Goal: Task Accomplishment & Management: Use online tool/utility

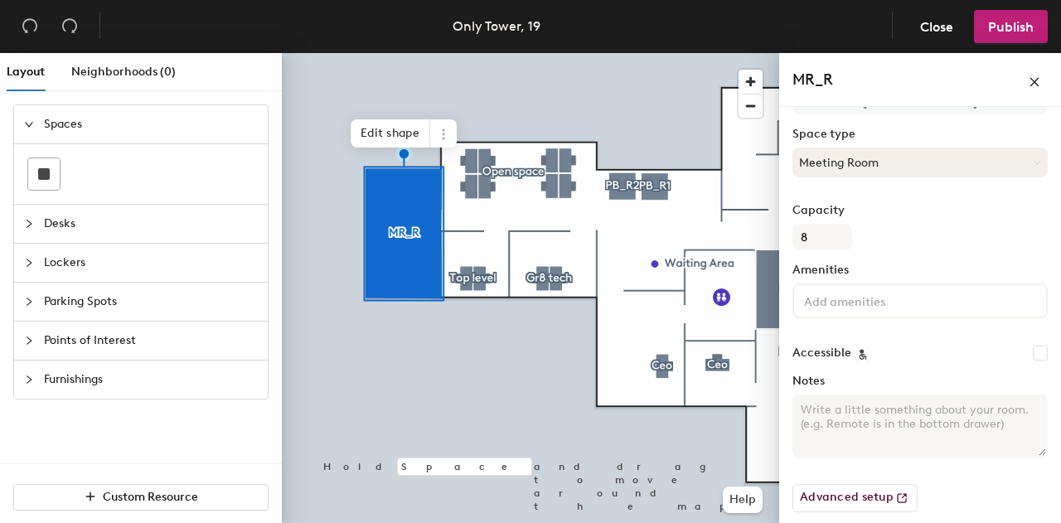
scroll to position [187, 0]
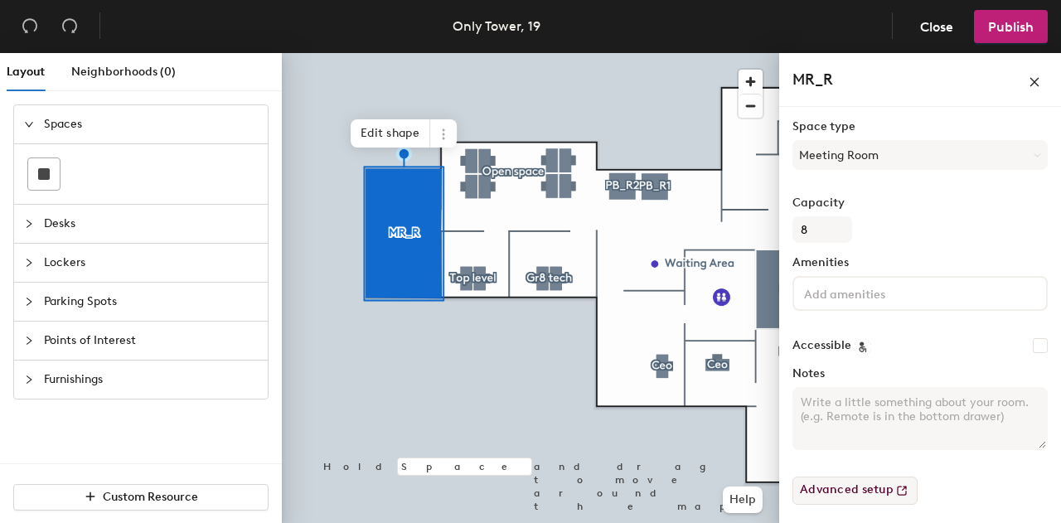
click at [887, 487] on button "Advanced setup" at bounding box center [855, 491] width 125 height 28
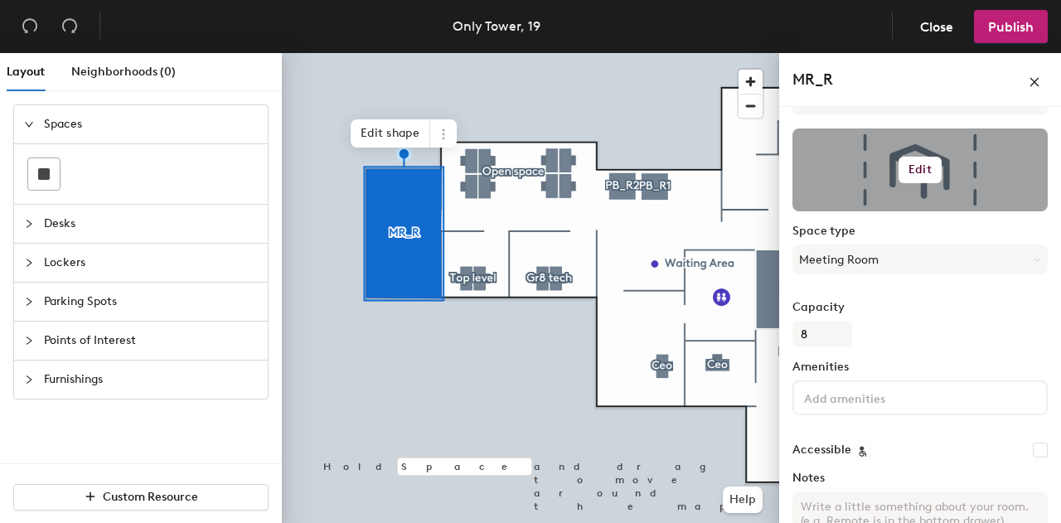
scroll to position [0, 0]
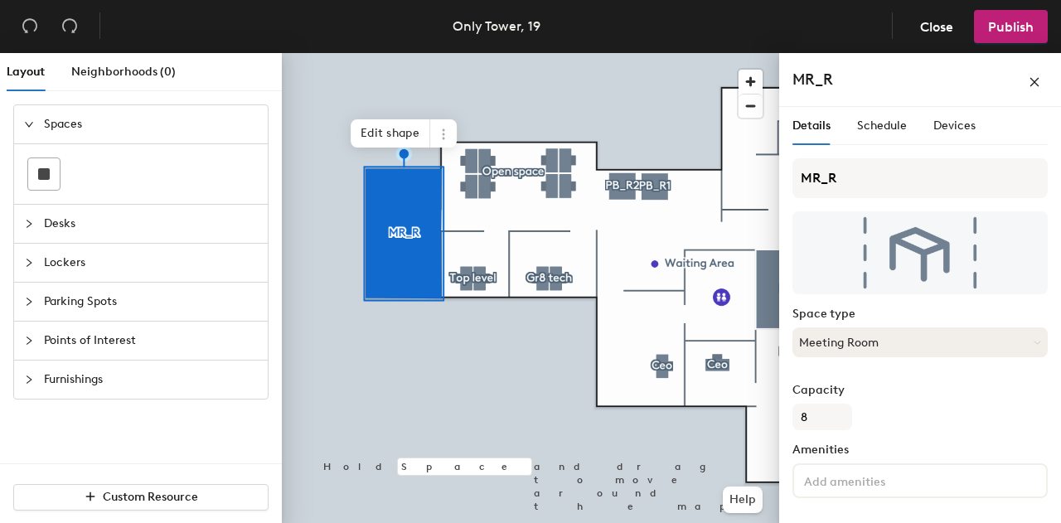
click at [1020, 335] on button "Meeting Room" at bounding box center [920, 342] width 255 height 30
click at [444, 138] on icon at bounding box center [443, 138] width 2 height 2
click at [439, 138] on icon at bounding box center [443, 134] width 13 height 13
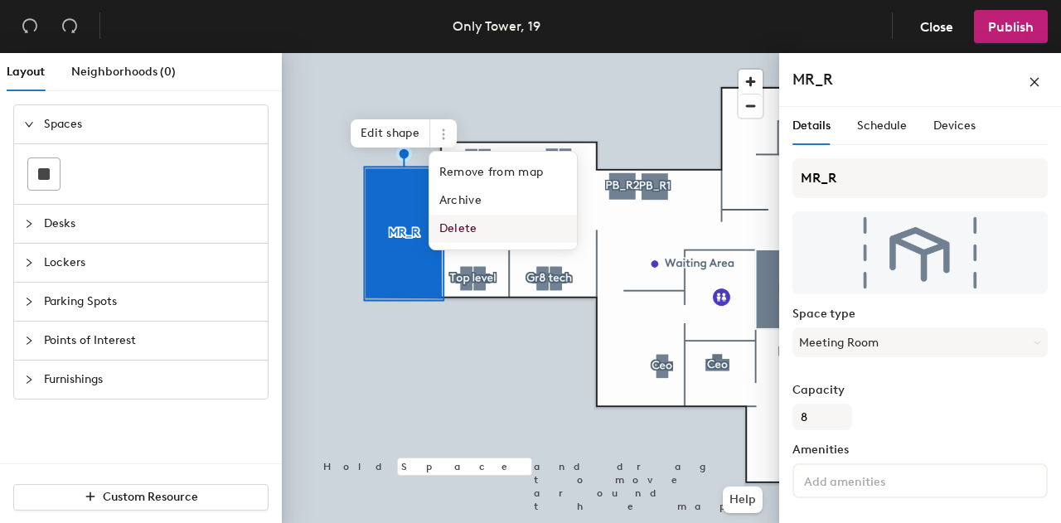
click at [455, 233] on span "Delete" at bounding box center [503, 229] width 148 height 28
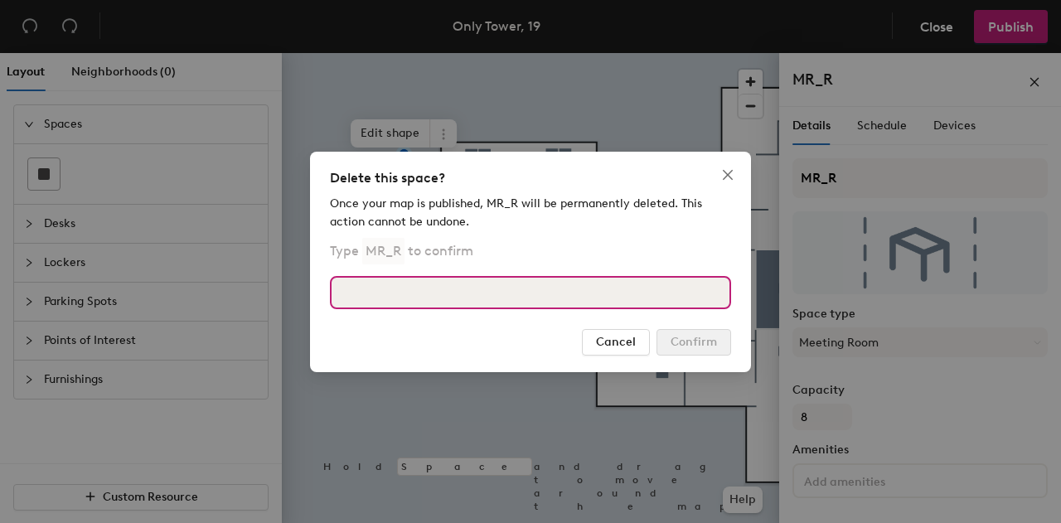
click at [401, 294] on input at bounding box center [530, 292] width 401 height 33
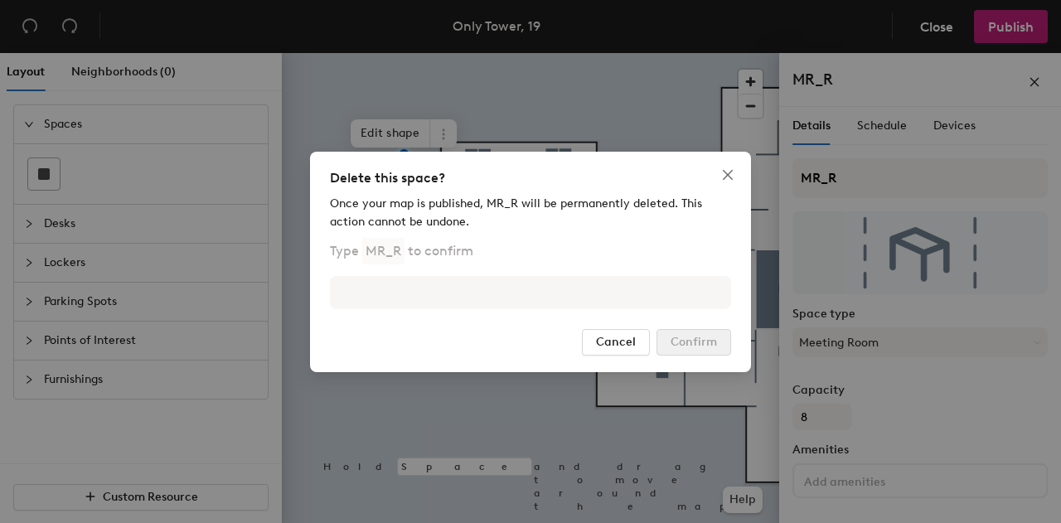
click at [411, 254] on p "Type MR_R to confirm" at bounding box center [401, 251] width 143 height 27
click at [360, 256] on p "Type MR_R to confirm" at bounding box center [401, 251] width 143 height 27
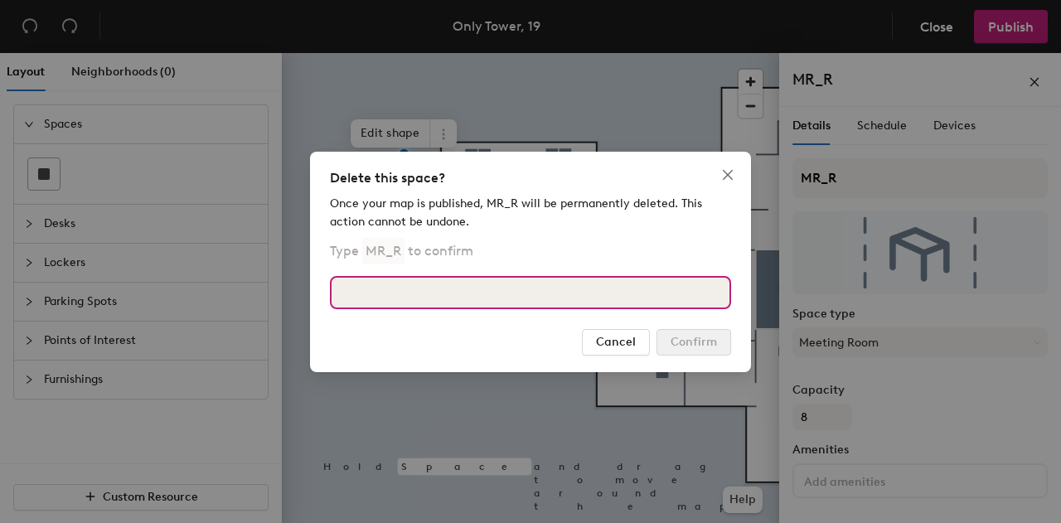
click at [388, 299] on input at bounding box center [530, 292] width 401 height 33
type input "MR_R"
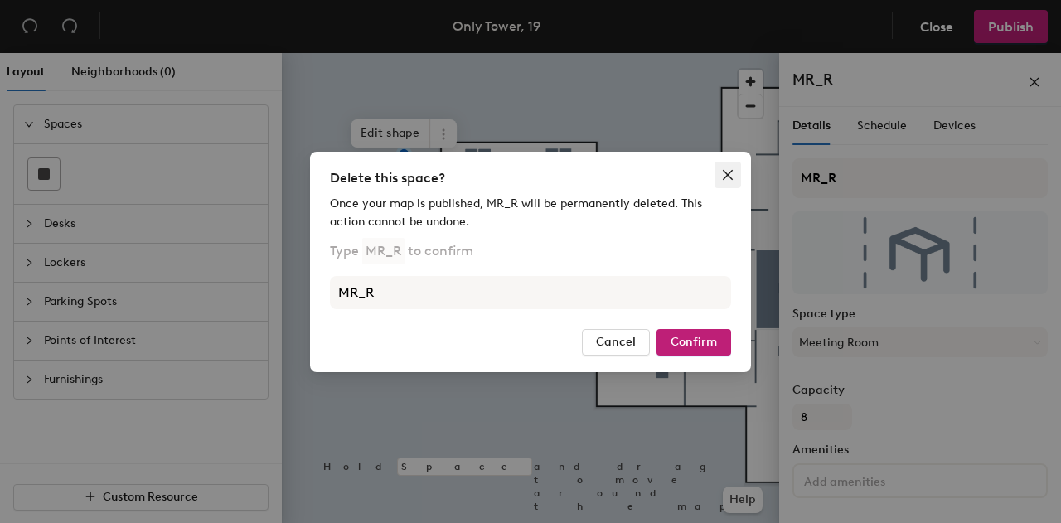
click at [722, 178] on icon "close" at bounding box center [727, 174] width 13 height 13
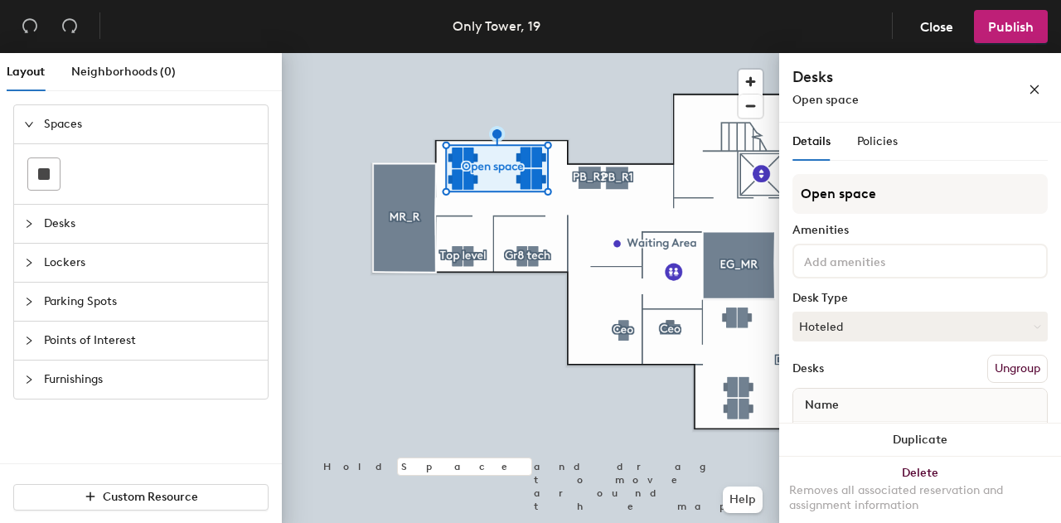
click at [73, 229] on span "Desks" at bounding box center [151, 224] width 214 height 38
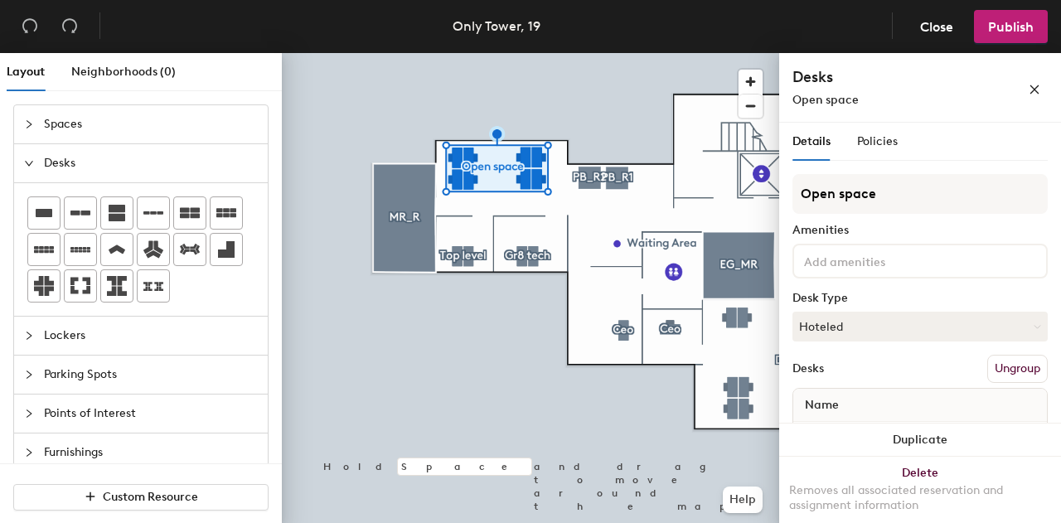
click at [102, 336] on span "Lockers" at bounding box center [151, 336] width 214 height 38
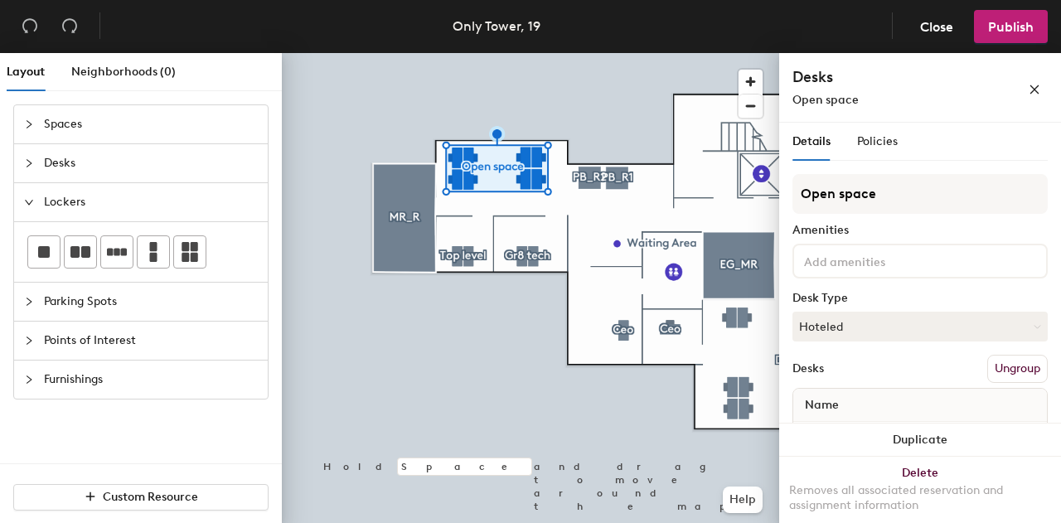
click at [80, 301] on span "Parking Spots" at bounding box center [151, 302] width 214 height 38
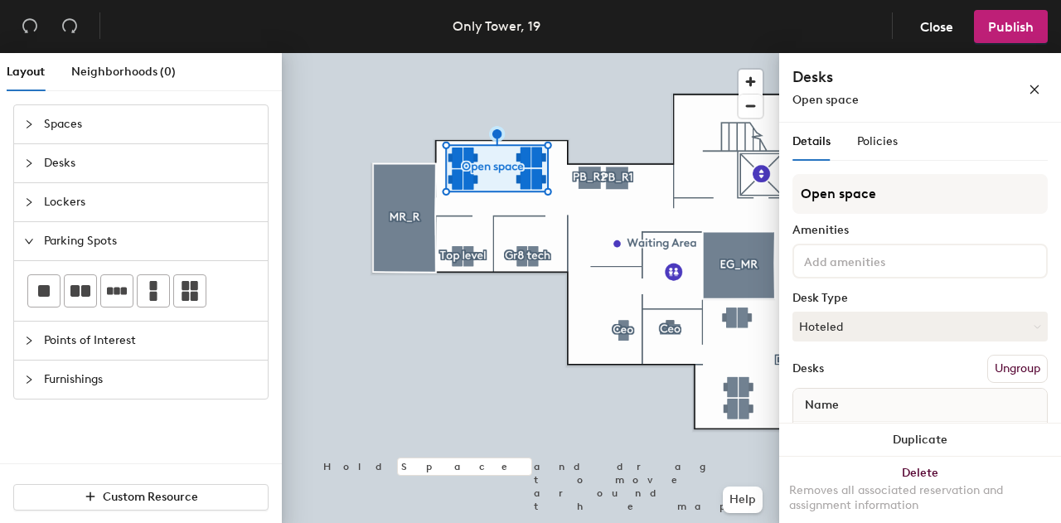
click at [76, 337] on span "Points of Interest" at bounding box center [151, 341] width 214 height 38
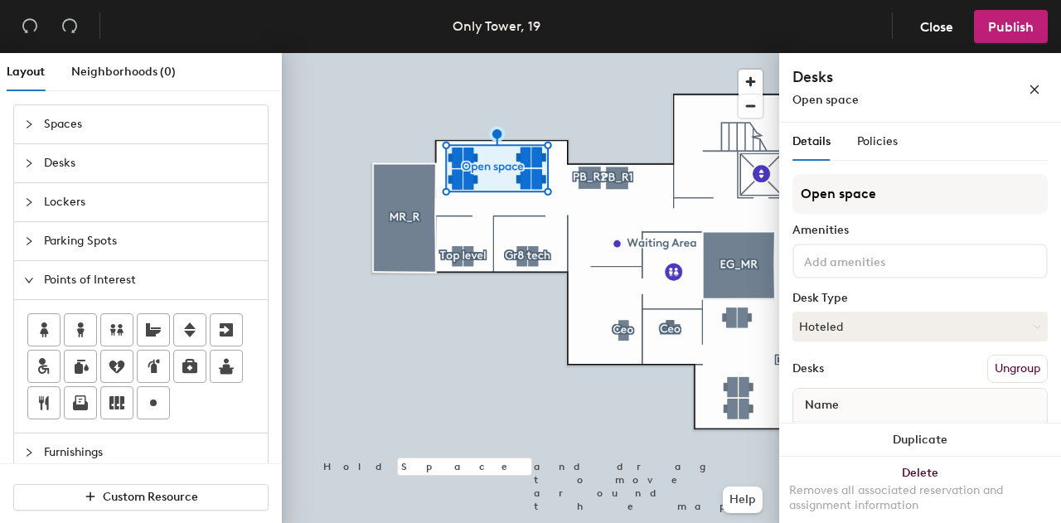
click at [58, 464] on div "Custom Resource" at bounding box center [141, 496] width 282 height 66
click at [63, 454] on span "Furnishings" at bounding box center [151, 453] width 214 height 38
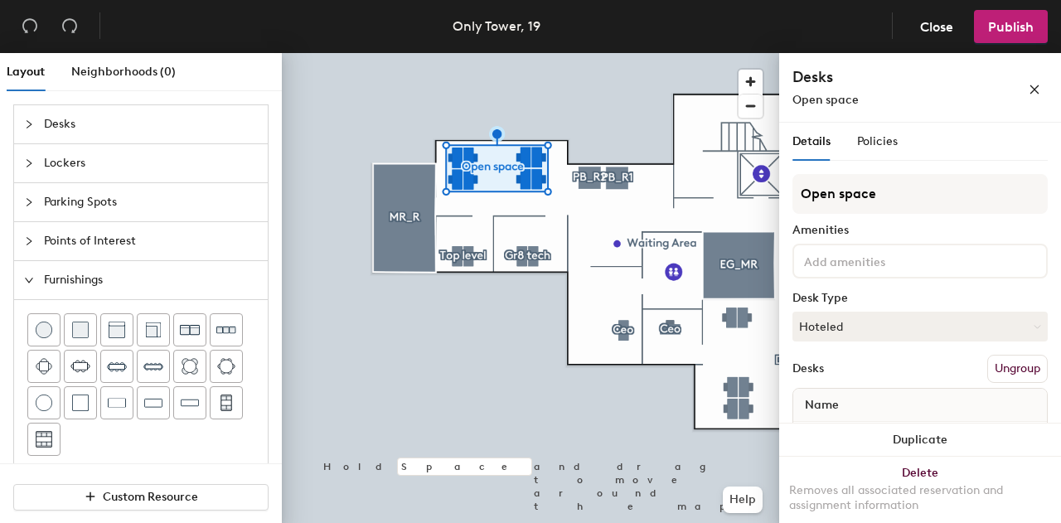
scroll to position [54, 0]
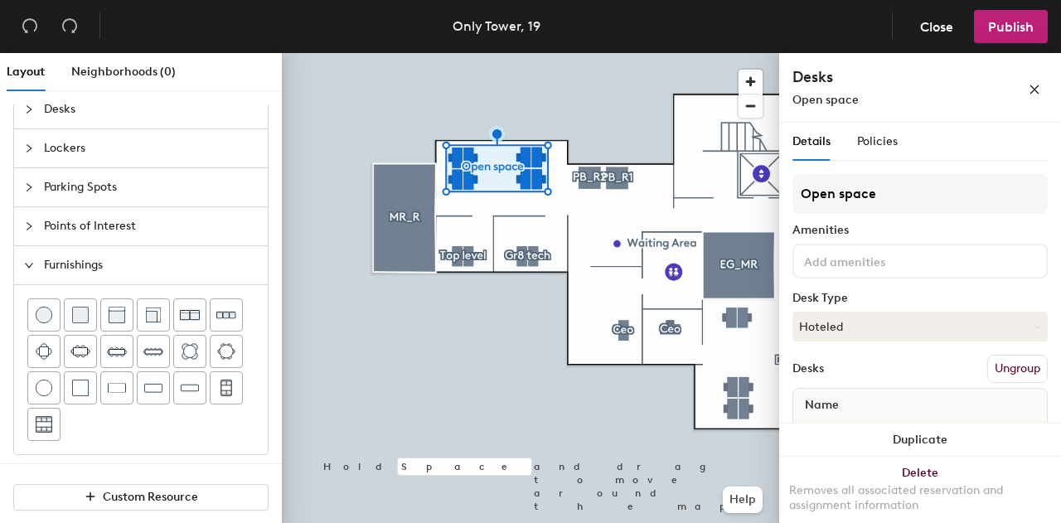
click at [48, 264] on span "Furnishings" at bounding box center [151, 265] width 214 height 38
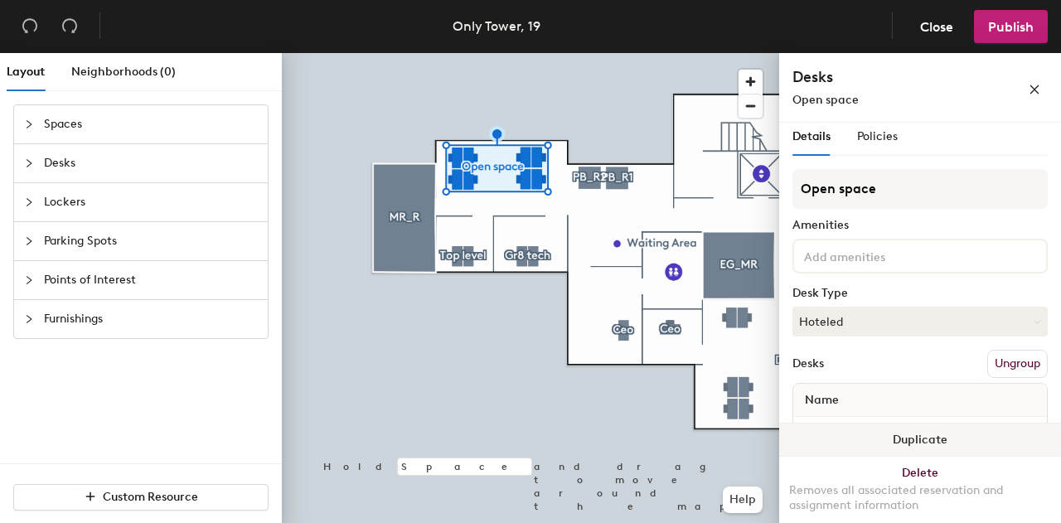
scroll to position [0, 0]
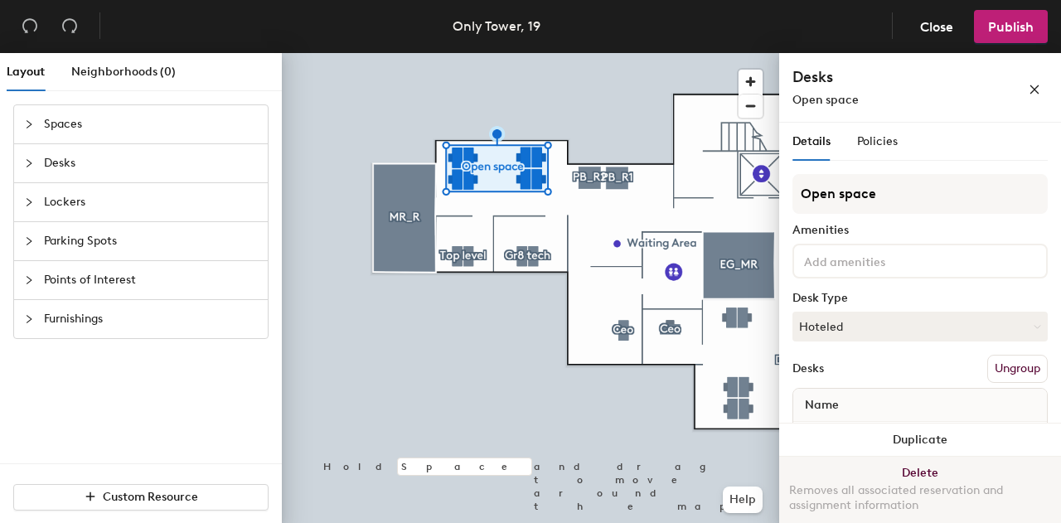
click at [902, 473] on button "Delete Removes all associated reservation and assignment information" at bounding box center [920, 493] width 282 height 73
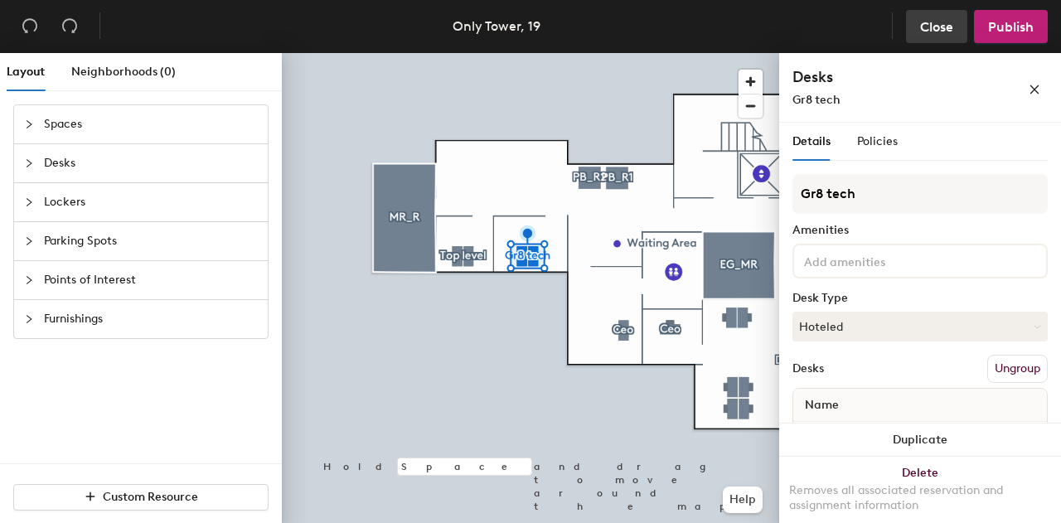
click at [927, 22] on span "Close" at bounding box center [936, 27] width 33 height 16
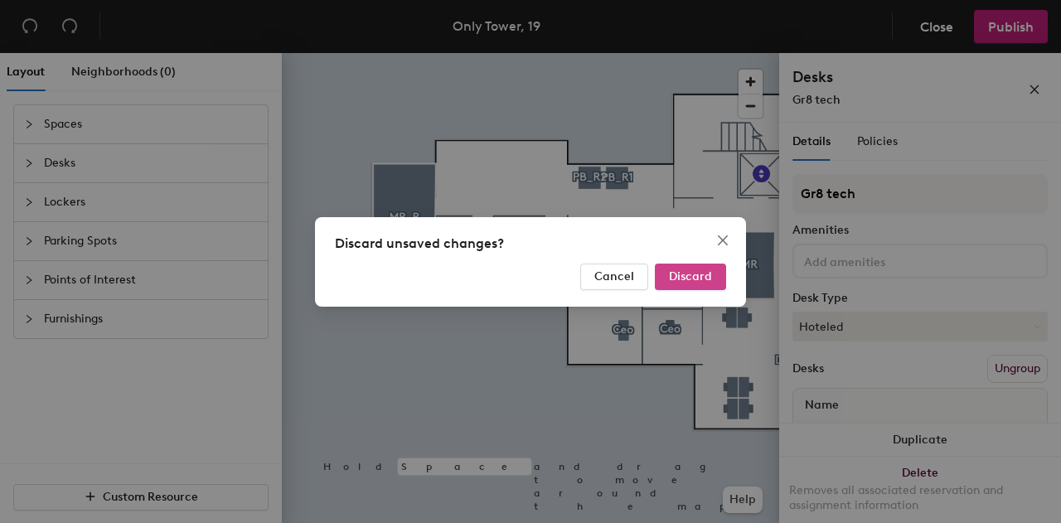
click at [681, 277] on span "Discard" at bounding box center [690, 276] width 43 height 14
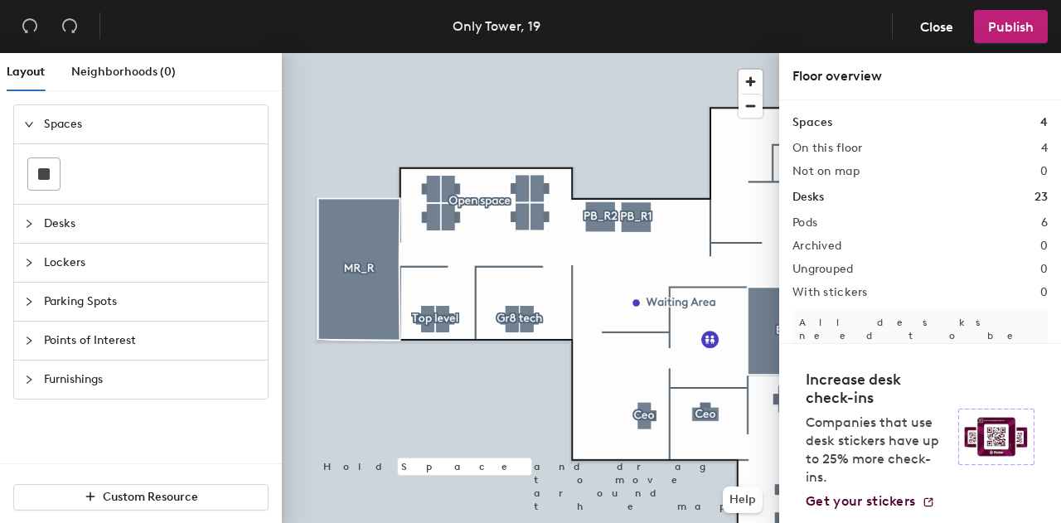
click at [40, 120] on div at bounding box center [34, 124] width 20 height 18
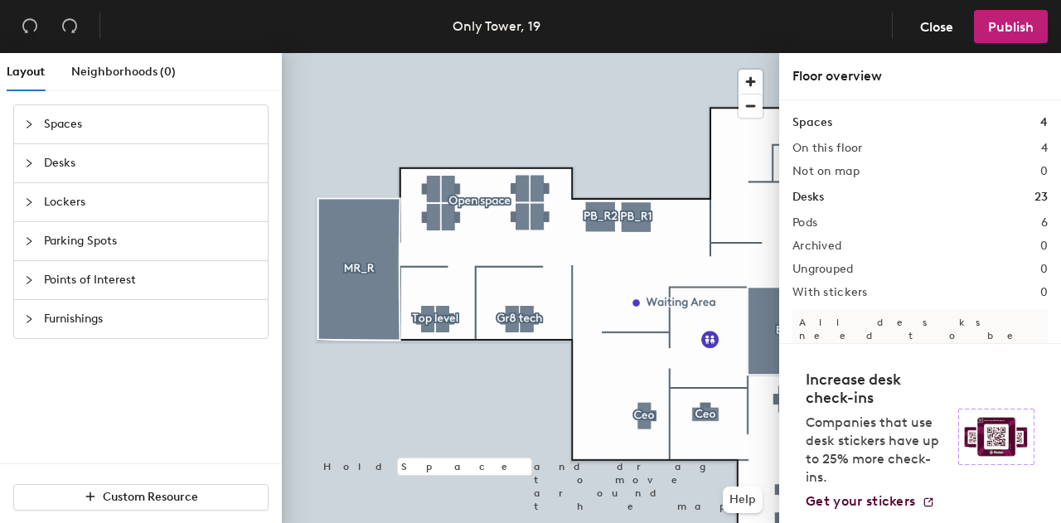
click at [46, 164] on span "Desks" at bounding box center [151, 163] width 214 height 38
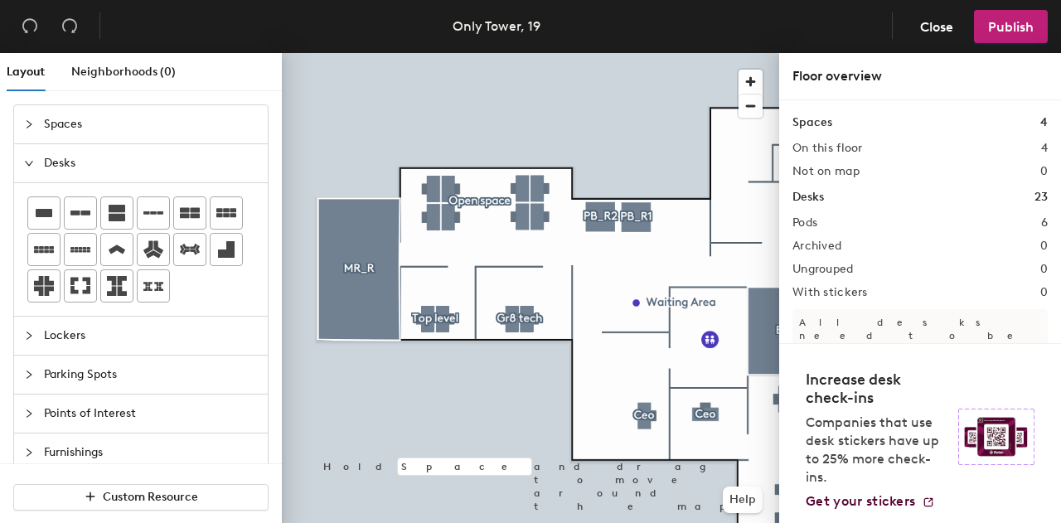
click at [45, 164] on span "Desks" at bounding box center [151, 163] width 214 height 38
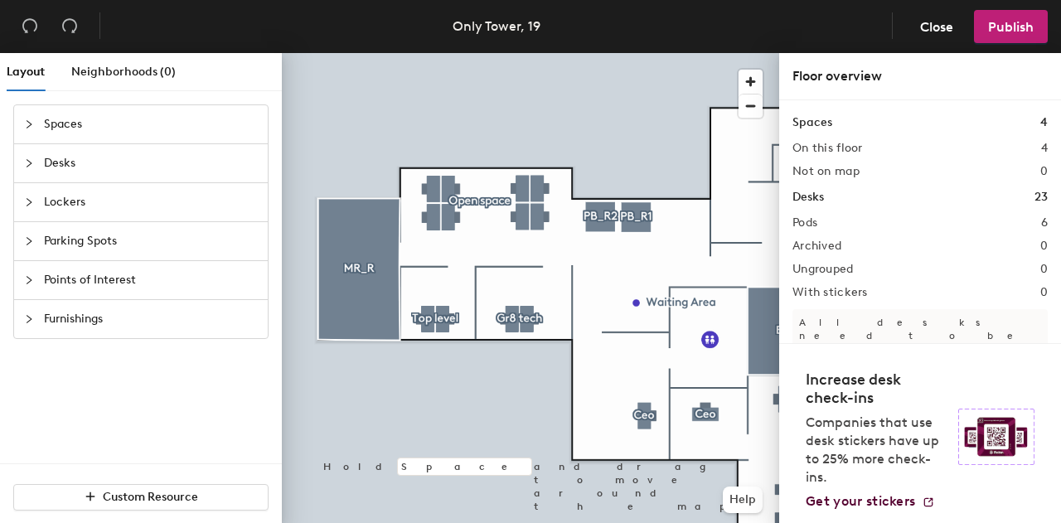
click at [41, 134] on div "Spaces" at bounding box center [141, 124] width 254 height 38
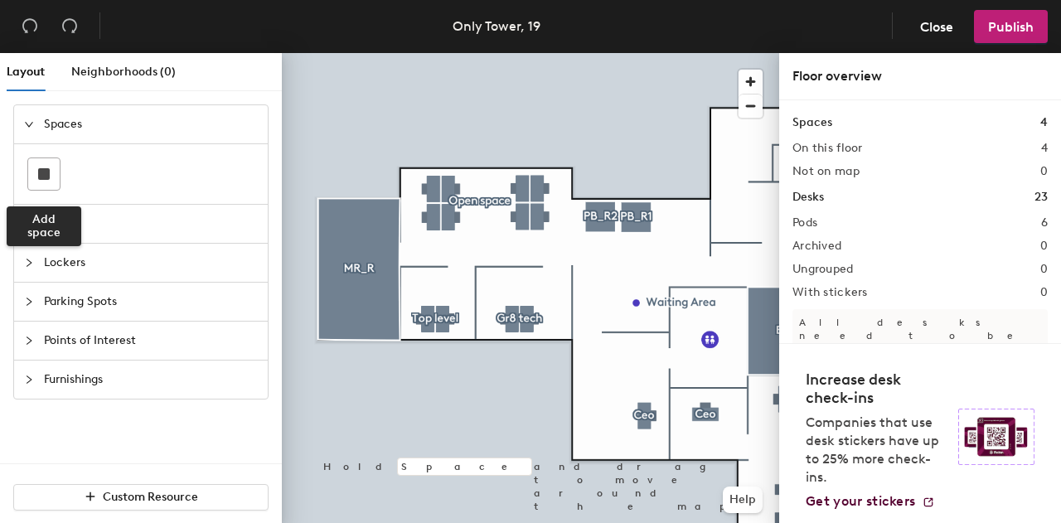
drag, startPoint x: 65, startPoint y: 233, endPoint x: 65, endPoint y: 244, distance: 10.8
click at [65, 243] on div "Spaces Add space Desks Lockers Parking Spots Points of Interest Furnishings" at bounding box center [140, 251] width 255 height 295
click at [56, 228] on span "Desks" at bounding box center [151, 224] width 214 height 38
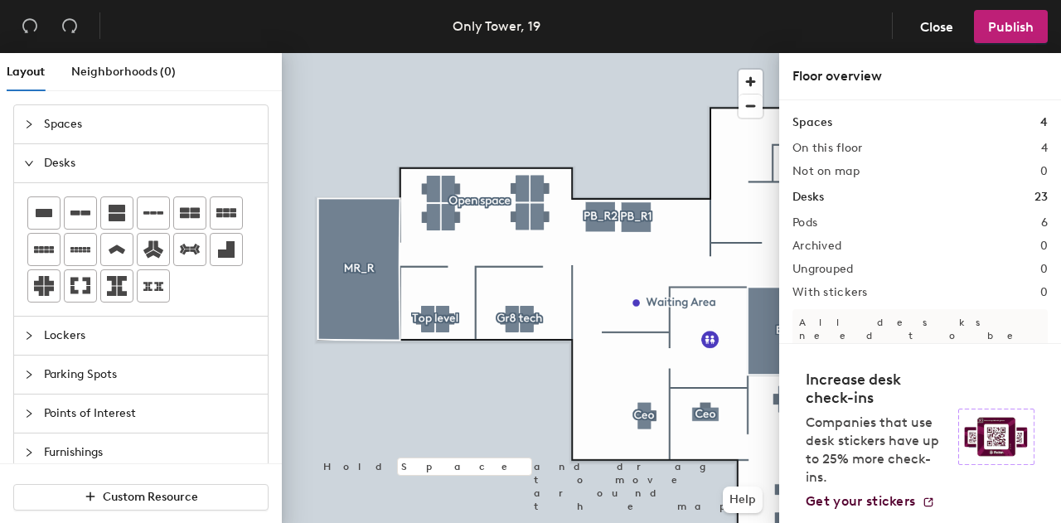
click at [47, 152] on span "Desks" at bounding box center [151, 163] width 214 height 38
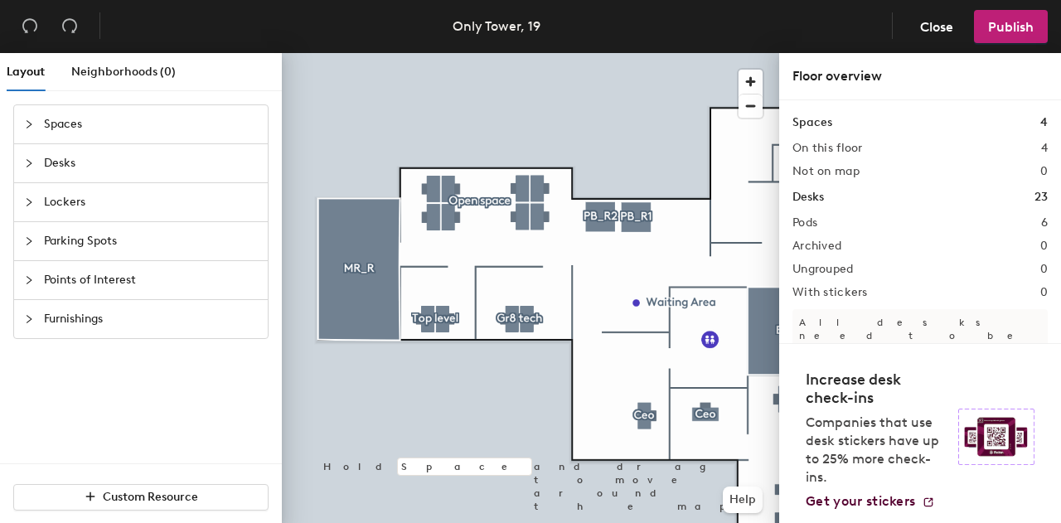
click at [74, 216] on span "Lockers" at bounding box center [151, 202] width 214 height 38
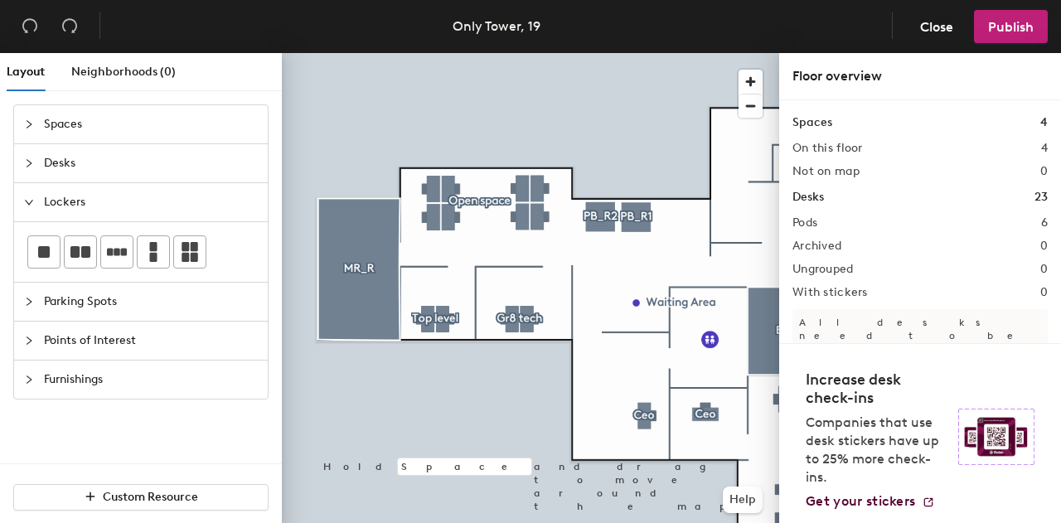
click at [53, 202] on span "Lockers" at bounding box center [151, 202] width 214 height 38
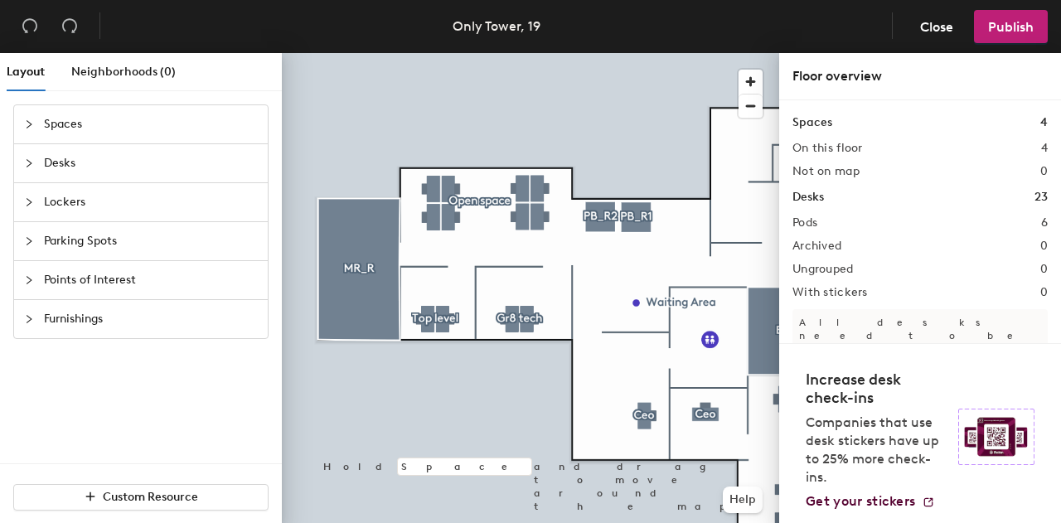
click at [65, 283] on span "Points of Interest" at bounding box center [151, 280] width 214 height 38
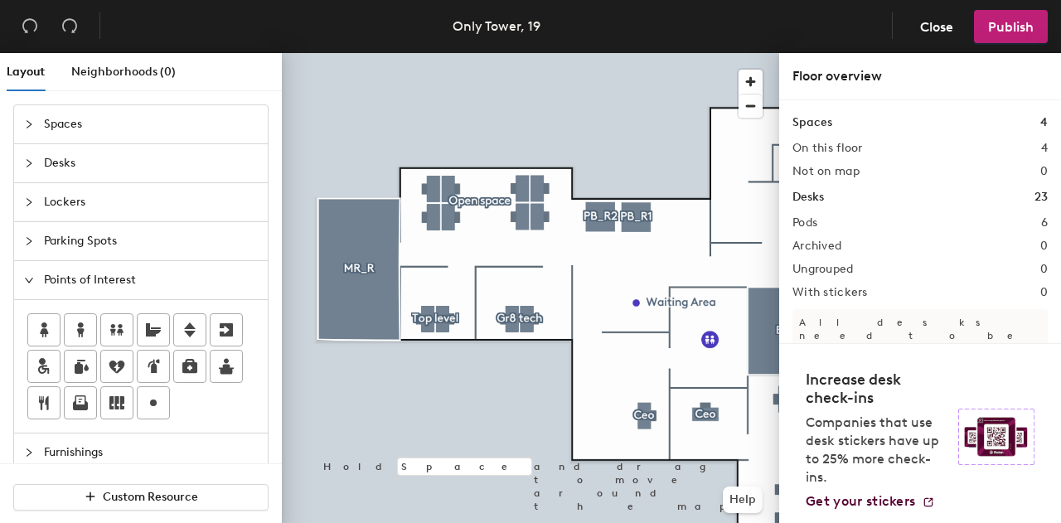
click at [64, 274] on span "Points of Interest" at bounding box center [151, 280] width 214 height 38
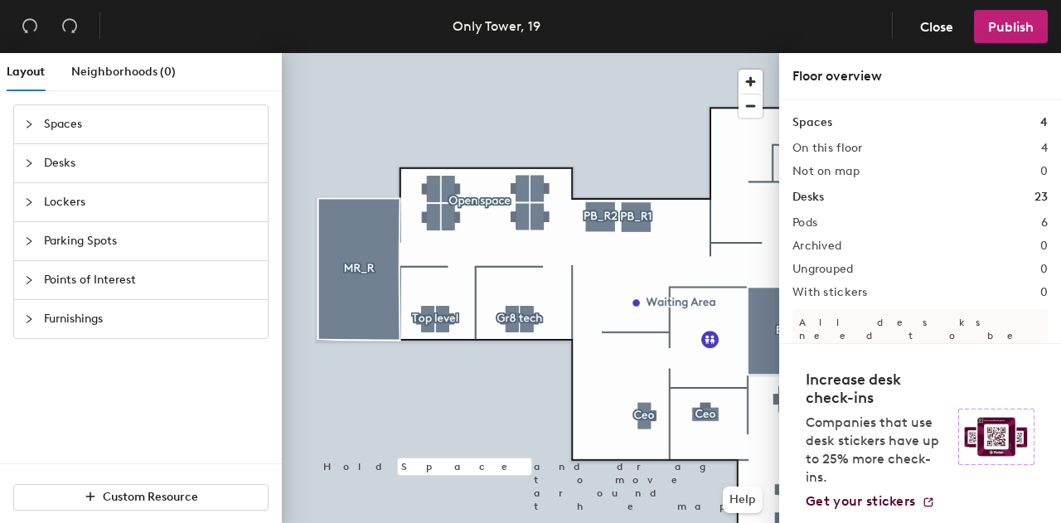
click at [62, 331] on span "Furnishings" at bounding box center [151, 319] width 214 height 38
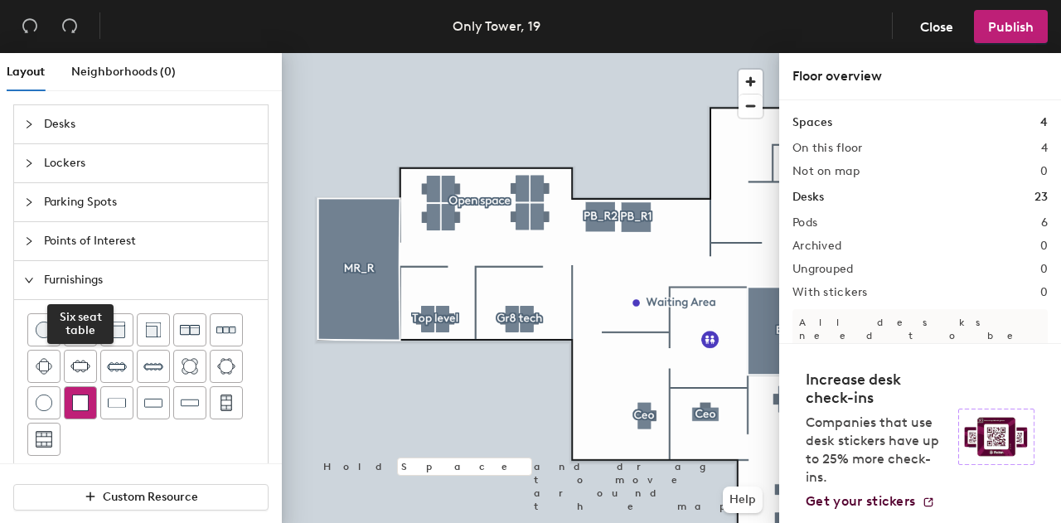
scroll to position [54, 0]
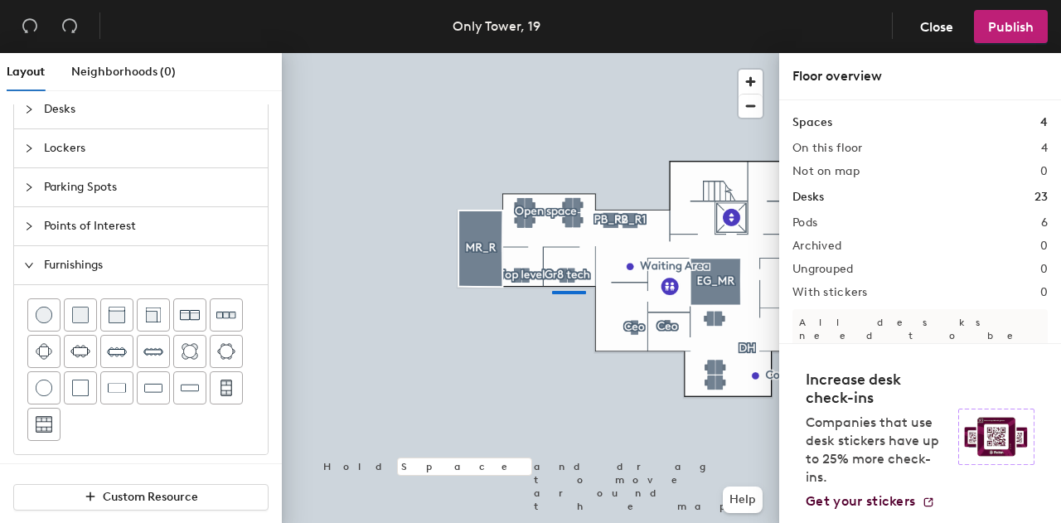
click at [552, 53] on div at bounding box center [530, 53] width 497 height 0
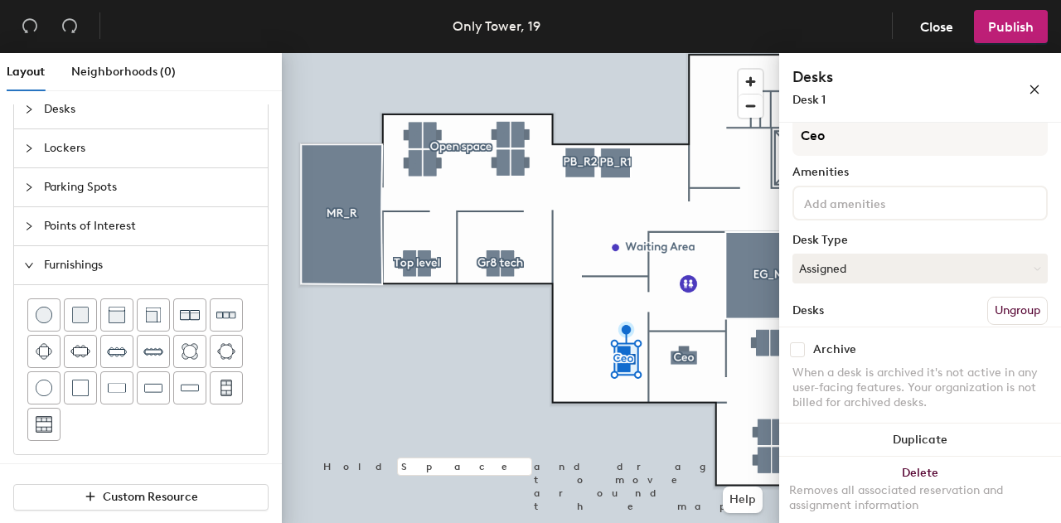
scroll to position [150, 0]
